Goal: Task Accomplishment & Management: Manage account settings

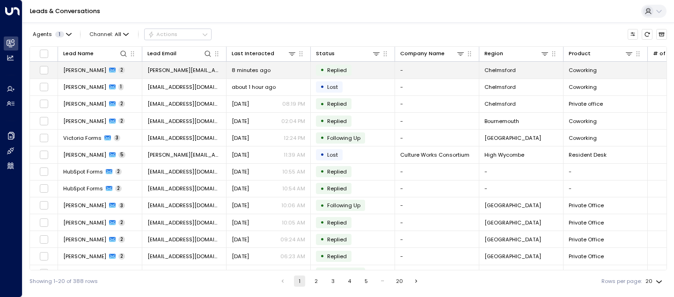
click at [81, 69] on span "[PERSON_NAME]" at bounding box center [84, 69] width 43 height 7
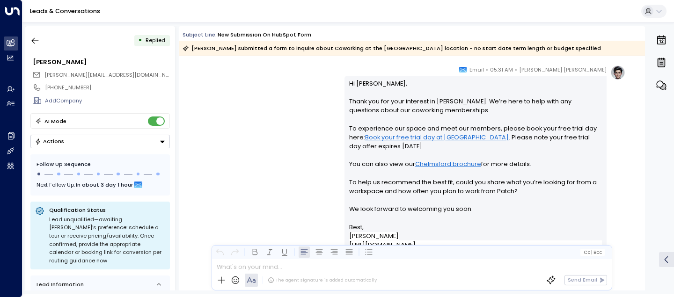
scroll to position [558, 0]
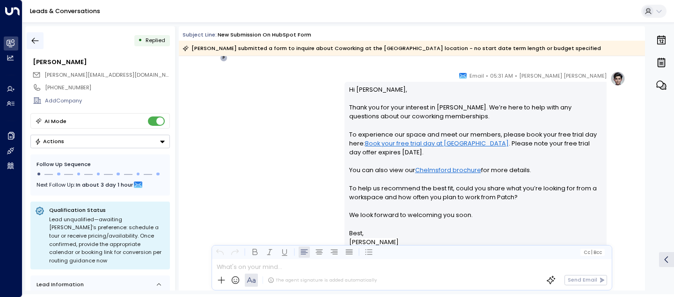
click at [39, 40] on icon "button" at bounding box center [34, 40] width 9 height 9
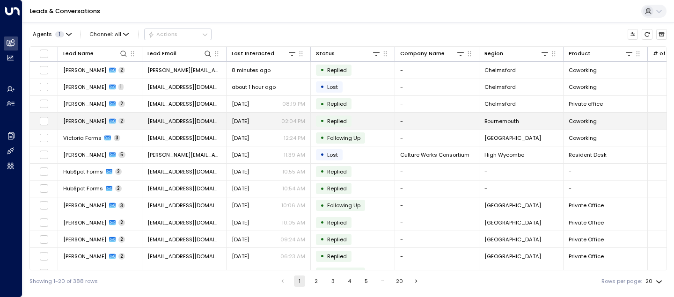
click at [72, 119] on span "[PERSON_NAME]" at bounding box center [84, 121] width 43 height 7
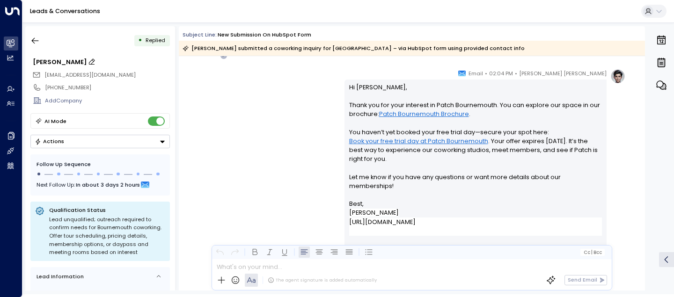
scroll to position [568, 0]
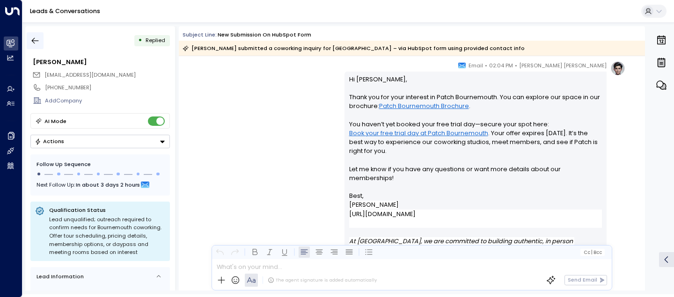
click at [36, 44] on icon "button" at bounding box center [34, 40] width 9 height 9
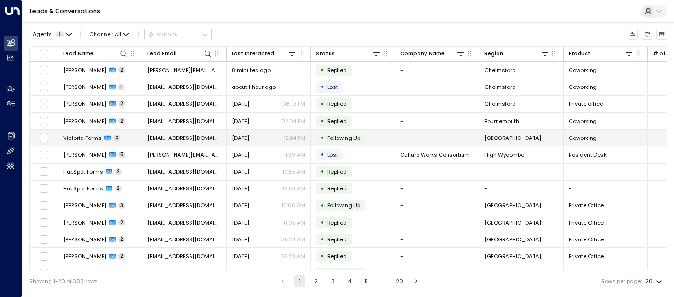
click at [67, 138] on span "Victoria Forms" at bounding box center [82, 137] width 38 height 7
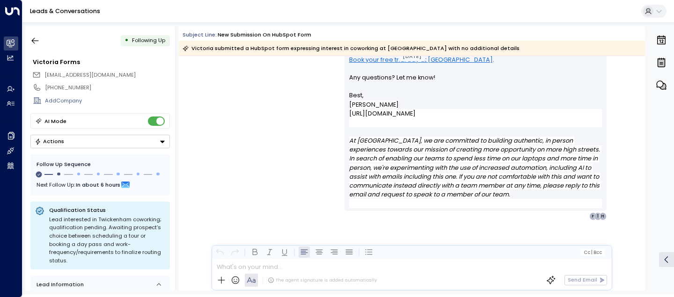
scroll to position [811, 0]
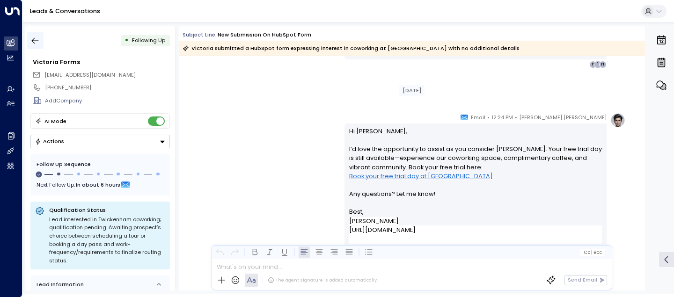
click at [35, 35] on button "button" at bounding box center [35, 40] width 17 height 17
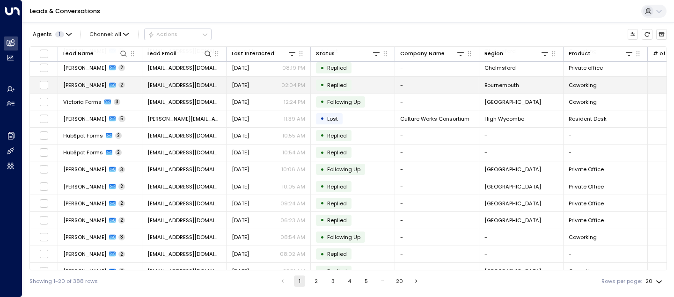
scroll to position [133, 0]
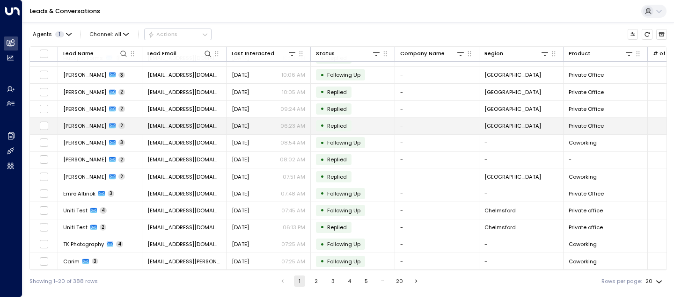
click at [80, 122] on span "[PERSON_NAME]" at bounding box center [84, 125] width 43 height 7
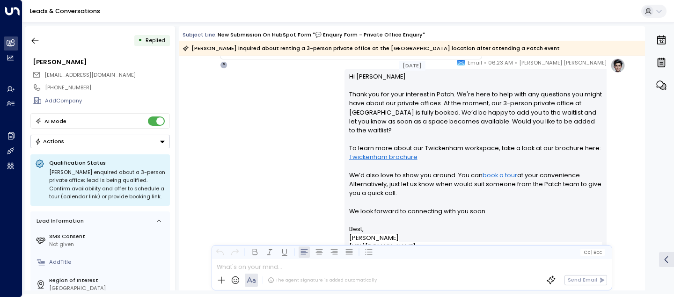
scroll to position [683, 0]
click at [37, 40] on icon "button" at bounding box center [35, 41] width 7 height 6
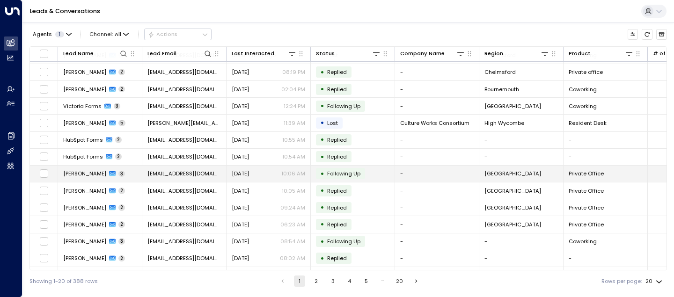
scroll to position [32, 0]
click at [74, 174] on span "[PERSON_NAME]" at bounding box center [84, 172] width 43 height 7
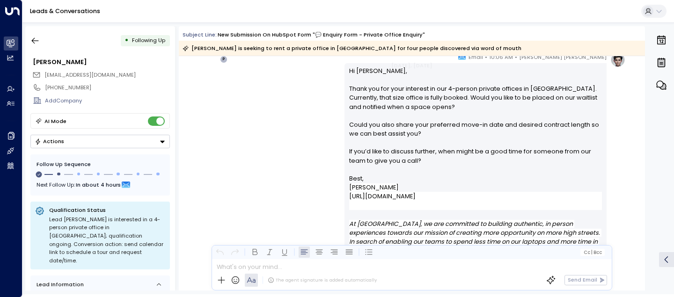
scroll to position [685, 0]
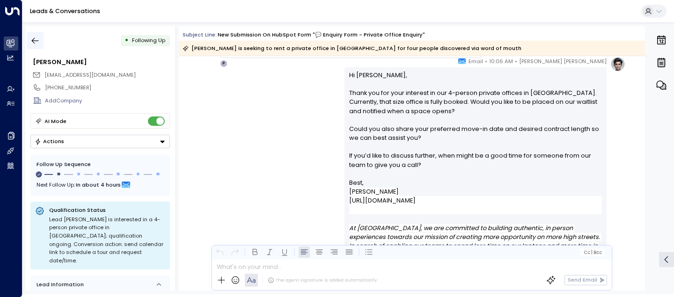
click at [37, 43] on icon "button" at bounding box center [34, 40] width 9 height 9
